Goal: Information Seeking & Learning: Check status

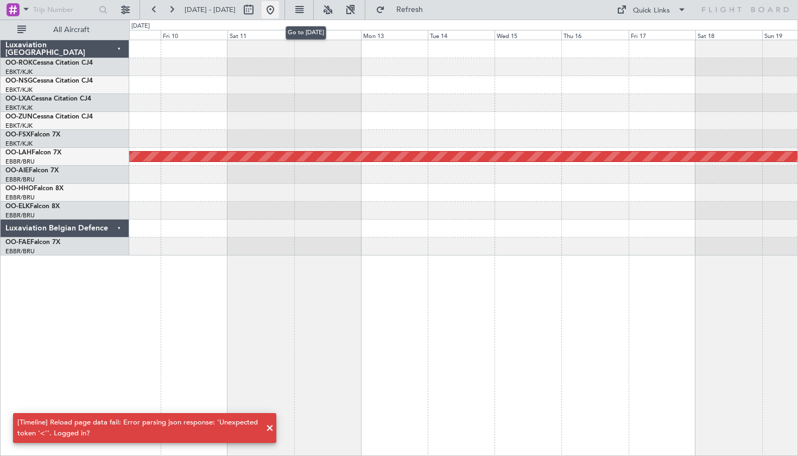
click at [279, 10] on button at bounding box center [270, 9] width 17 height 17
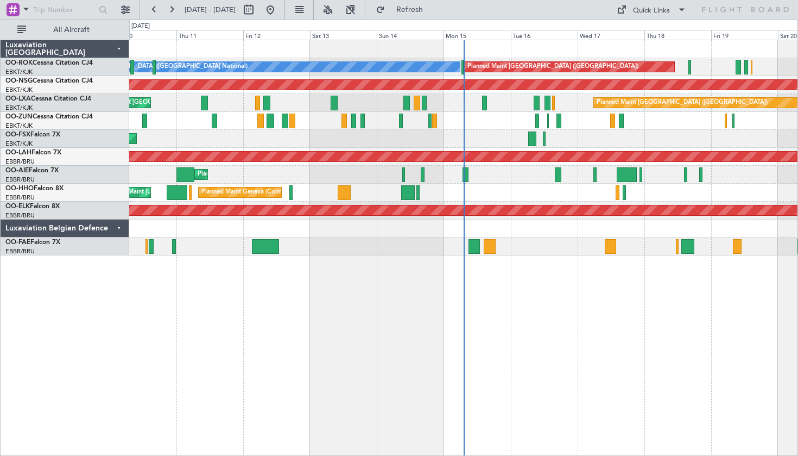
click at [362, 146] on div "Planned Maint Kortrijk-[GEOGRAPHIC_DATA]" at bounding box center [463, 139] width 668 height 18
click at [77, 134] on div "OO-FSX Falcon 7X" at bounding box center [66, 135] width 123 height 10
click at [40, 130] on div "OO-FSX Falcon 7X" at bounding box center [66, 135] width 123 height 10
click at [43, 134] on link "OO-FSX Falcon 7X" at bounding box center [32, 134] width 55 height 7
click at [174, 7] on button at bounding box center [171, 9] width 17 height 17
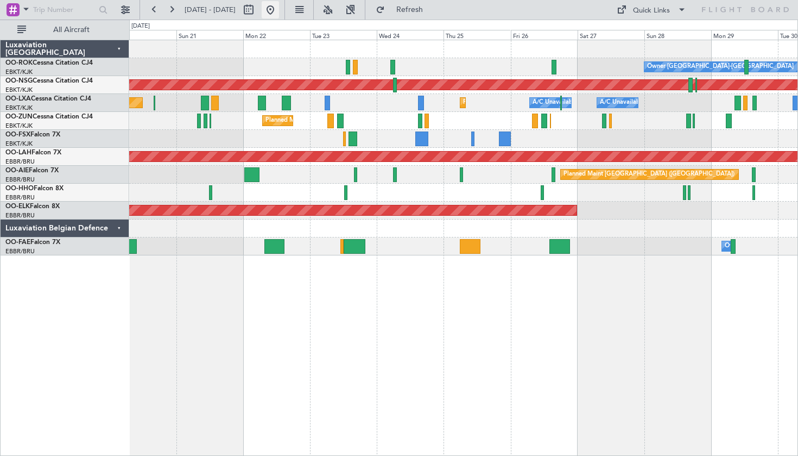
click at [279, 14] on button at bounding box center [270, 9] width 17 height 17
